Goal: Information Seeking & Learning: Understand process/instructions

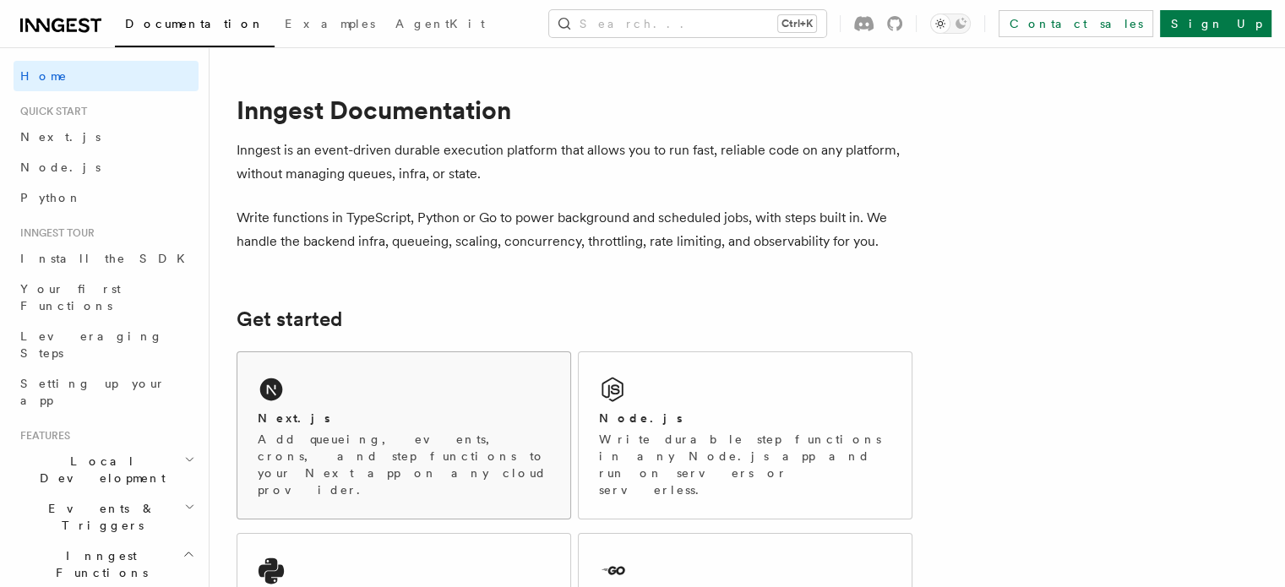
click at [416, 418] on div "Next.js" at bounding box center [404, 419] width 292 height 18
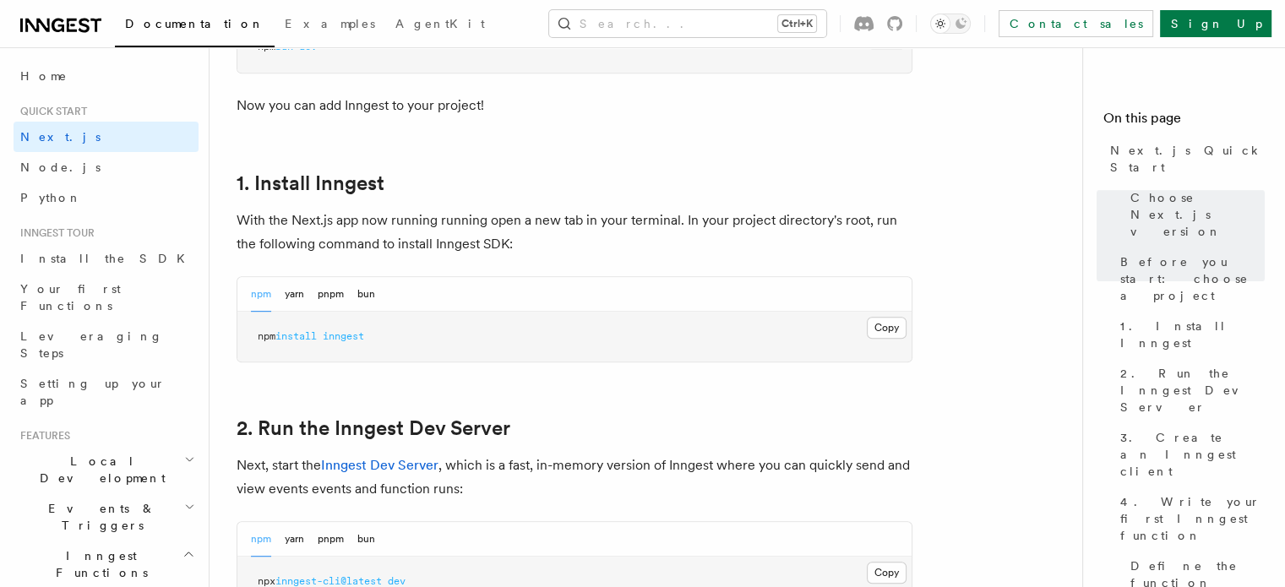
scroll to position [845, 0]
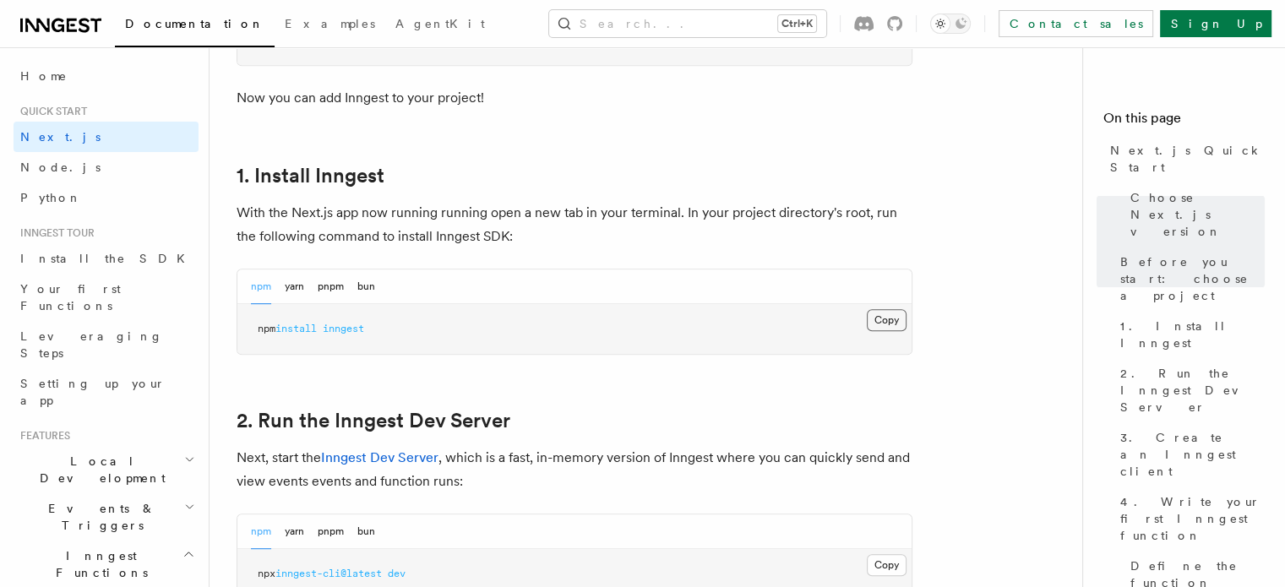
click at [880, 323] on button "Copy Copied" at bounding box center [887, 320] width 40 height 22
click at [298, 281] on button "yarn" at bounding box center [294, 286] width 19 height 35
click at [892, 314] on button "Copy Copied" at bounding box center [887, 320] width 40 height 22
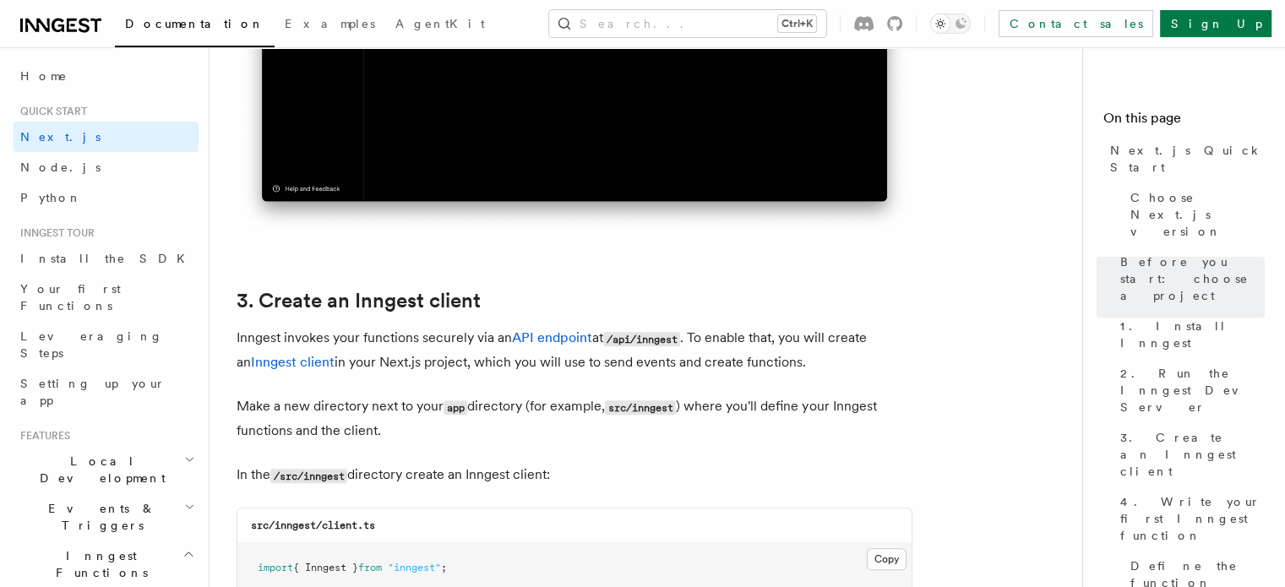
scroll to position [1943, 0]
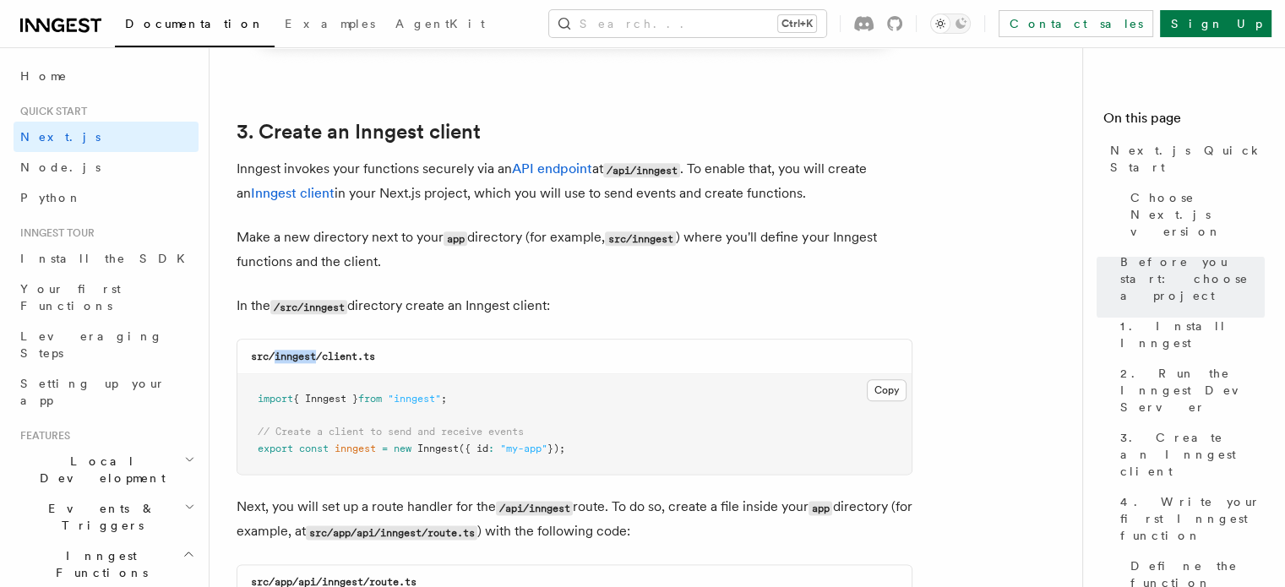
drag, startPoint x: 275, startPoint y: 358, endPoint x: 318, endPoint y: 351, distance: 42.9
click at [318, 351] on code "src/inngest/client.ts" at bounding box center [313, 357] width 124 height 12
copy code "inngest"
drag, startPoint x: 325, startPoint y: 358, endPoint x: 358, endPoint y: 351, distance: 33.6
click at [358, 351] on code "src/inngest/client.ts" at bounding box center [313, 357] width 124 height 12
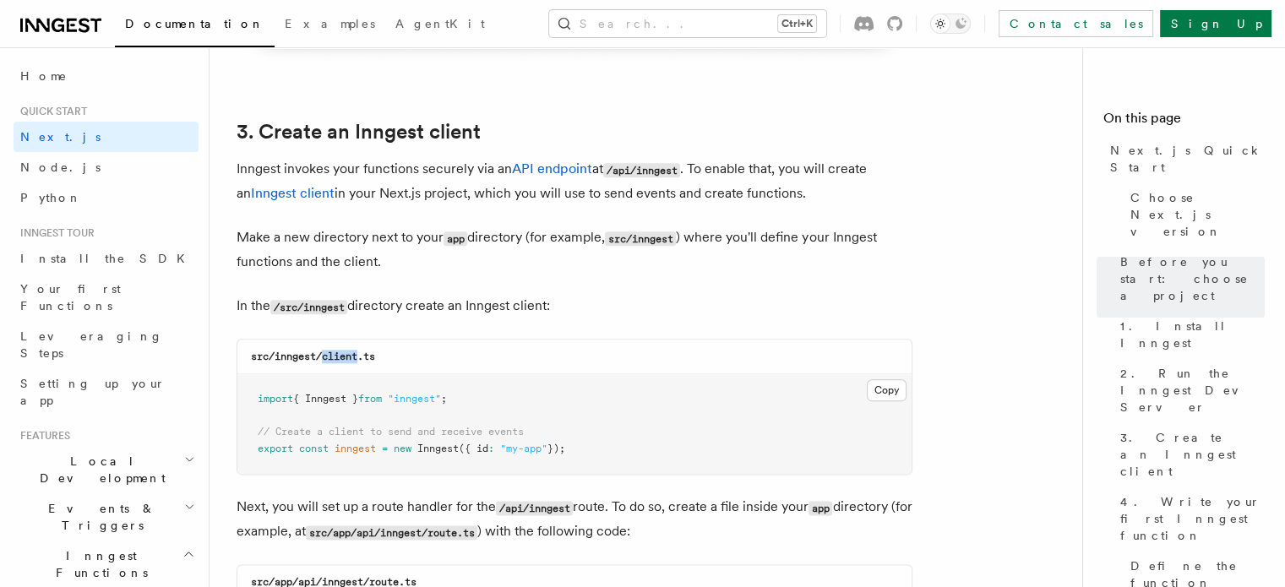
copy code "client"
click at [883, 394] on button "Copy Copied" at bounding box center [887, 390] width 40 height 22
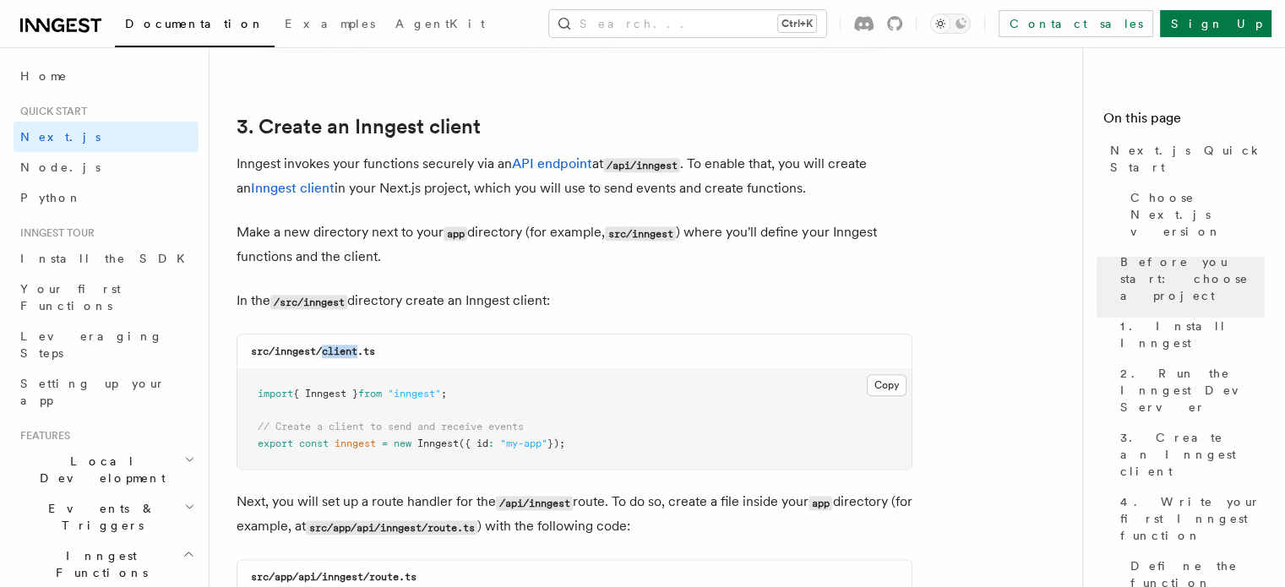
scroll to position [2281, 0]
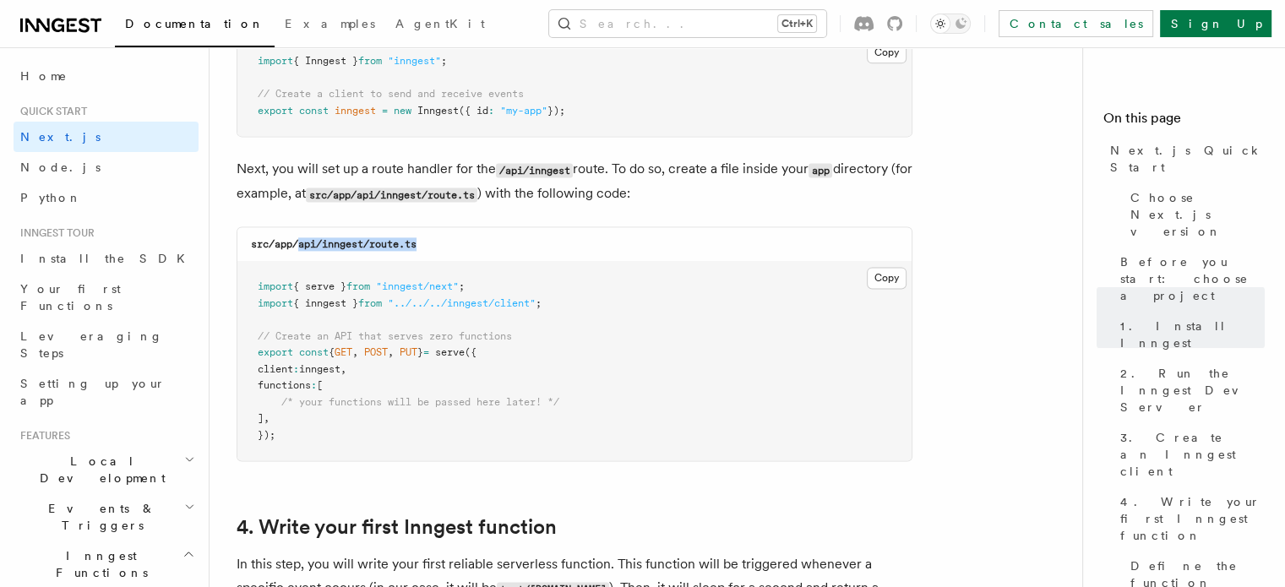
drag, startPoint x: 301, startPoint y: 247, endPoint x: 427, endPoint y: 242, distance: 126.8
click at [427, 242] on div "src/app/api/inngest/route.ts" at bounding box center [574, 244] width 674 height 35
copy code "api/inngest/route.ts"
click at [882, 277] on button "Copy Copied" at bounding box center [887, 278] width 40 height 22
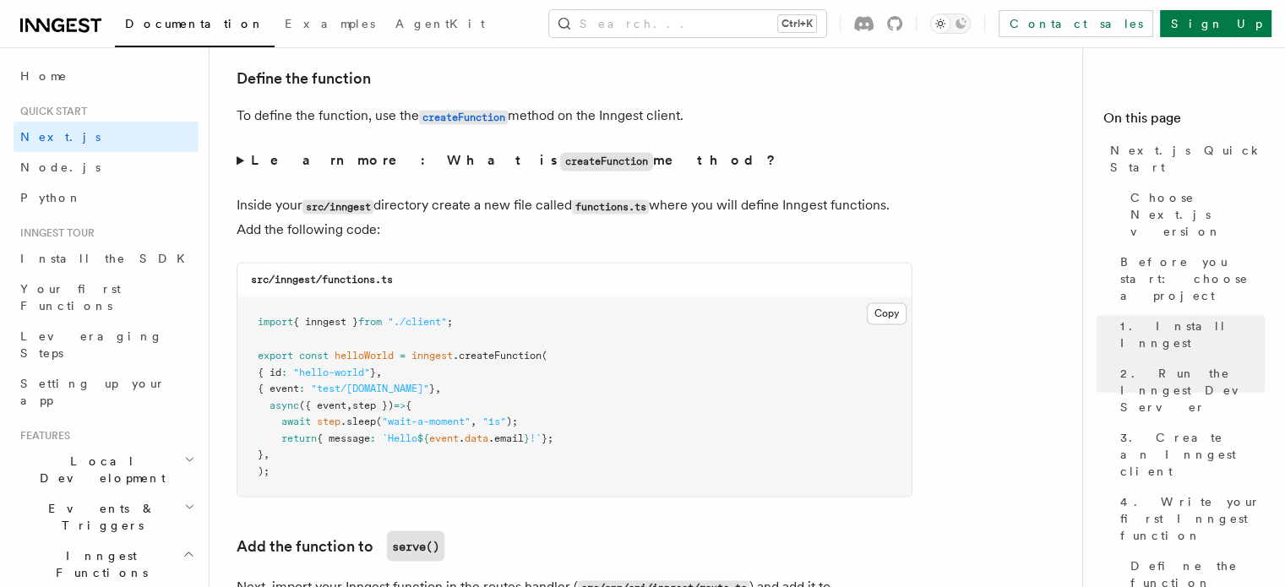
scroll to position [2956, 0]
